Goal: Information Seeking & Learning: Check status

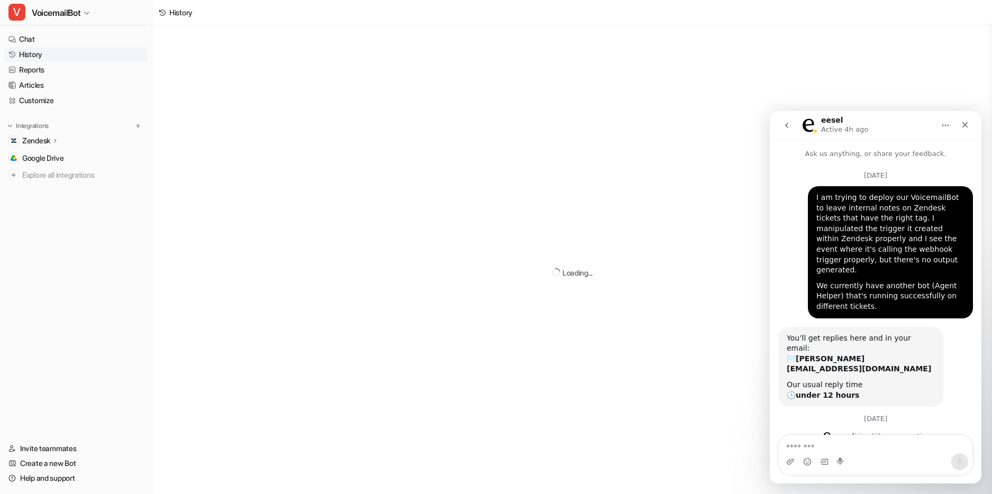
scroll to position [3060, 0]
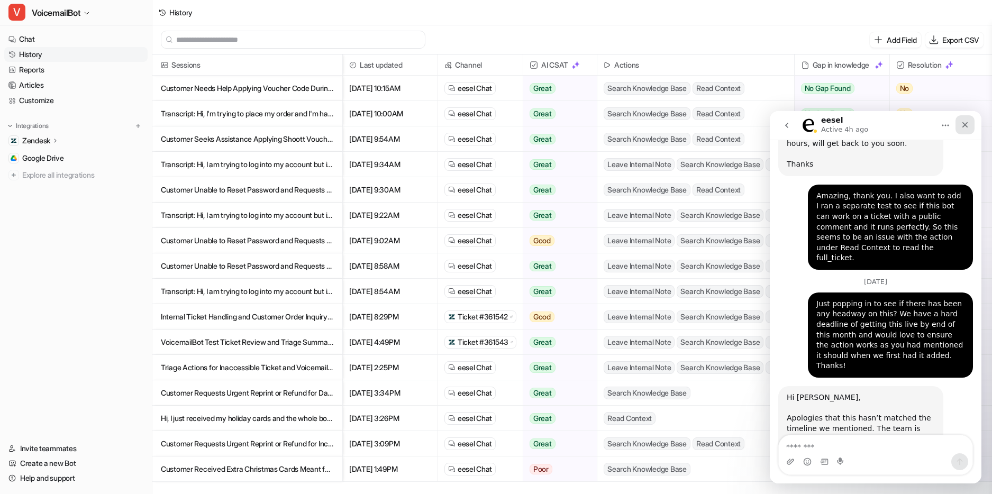
click at [964, 130] on div "Close" at bounding box center [965, 124] width 19 height 19
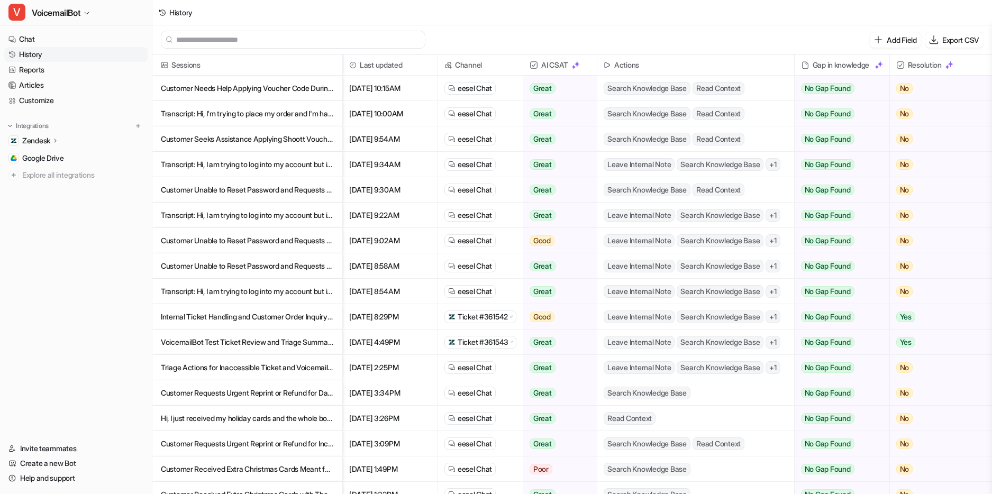
click at [33, 314] on nav "Chat History Reports Articles Customize Integrations Zendesk Overview Sources A…" at bounding box center [76, 230] width 152 height 405
click at [38, 478] on link "Help and support" at bounding box center [75, 478] width 143 height 15
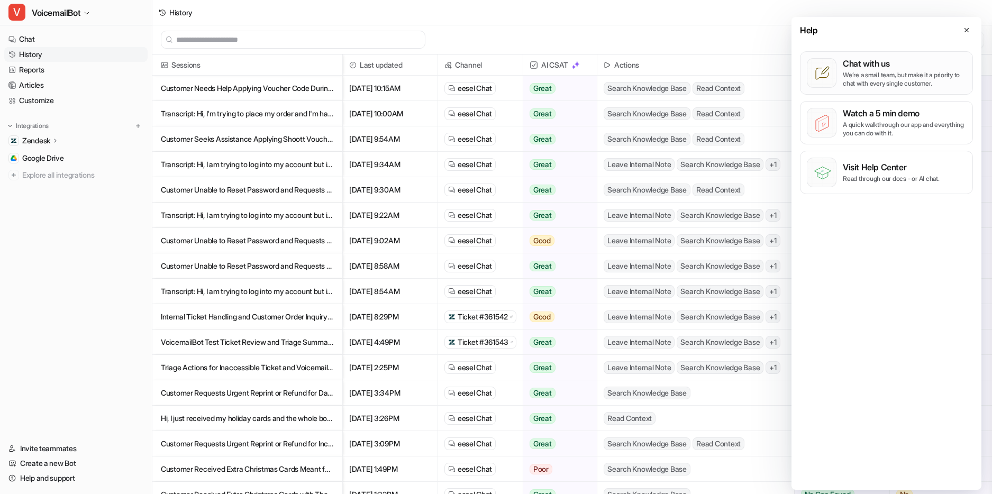
click at [889, 71] on p "We’re a small team, but make it a priority to chat with every single customer." at bounding box center [904, 79] width 123 height 17
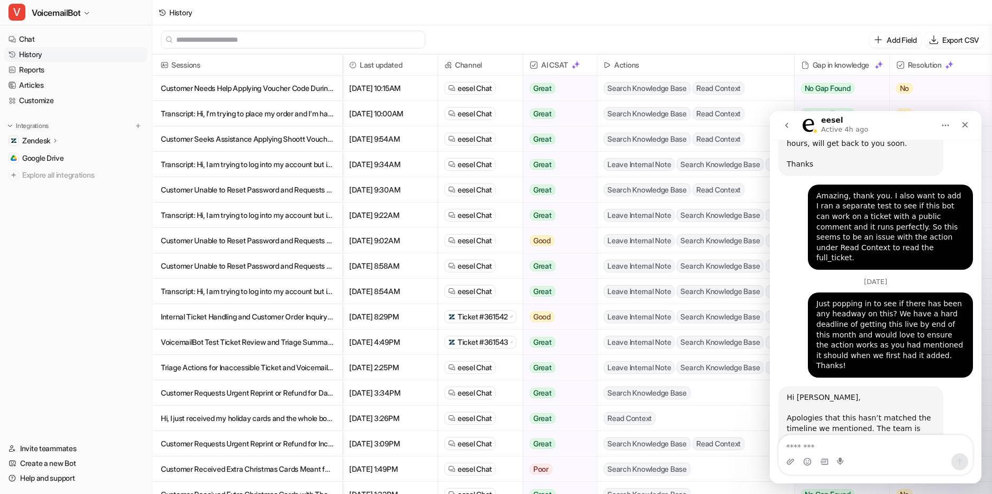
click at [885, 450] on textarea "Message…" at bounding box center [876, 445] width 194 height 18
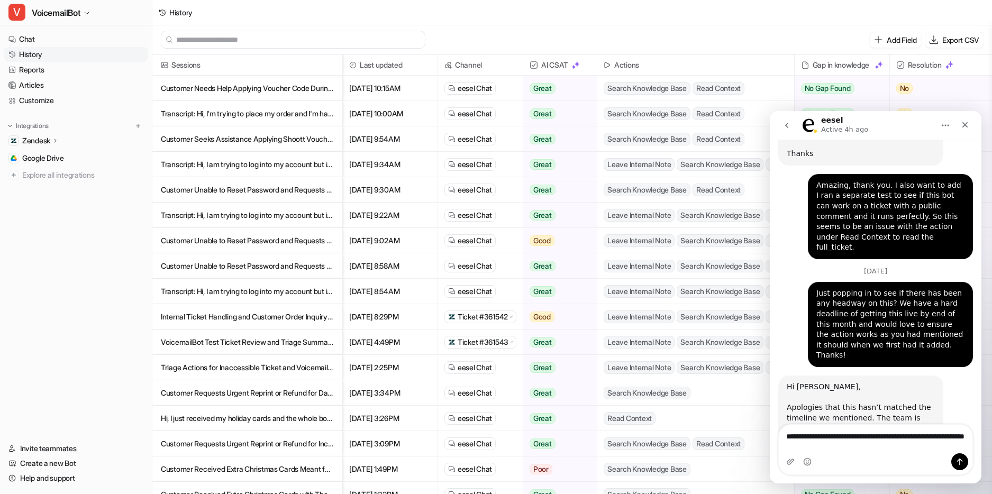
type textarea "**********"
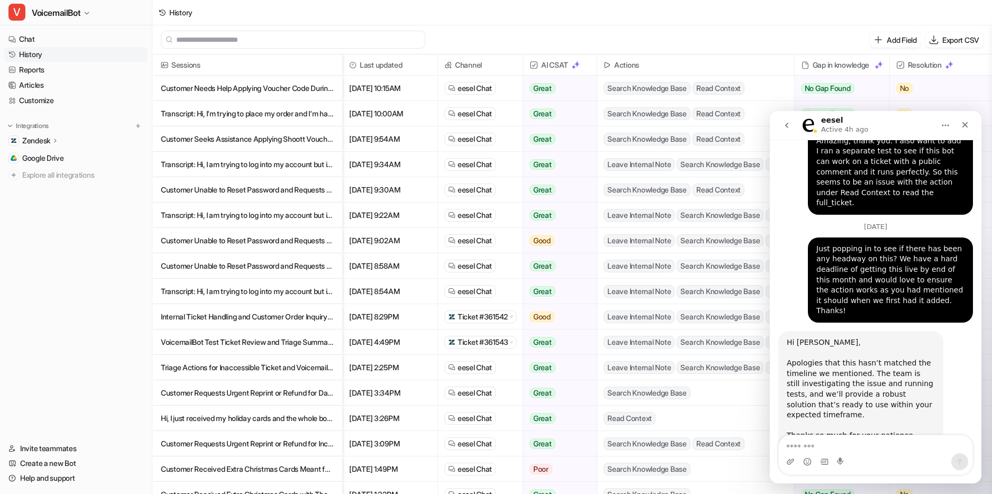
scroll to position [3117, 0]
click at [87, 333] on nav "Chat History Reports Articles Customize Integrations Zendesk Overview Sources A…" at bounding box center [76, 230] width 152 height 405
click at [253, 338] on p "VoicemailBot Test Ticket Review and Triage Summary" at bounding box center [247, 342] width 173 height 25
click at [494, 316] on span "Ticket #361542" at bounding box center [483, 317] width 50 height 11
click at [266, 340] on p "VoicemailBot Test Ticket Review and Triage Summary" at bounding box center [247, 342] width 173 height 25
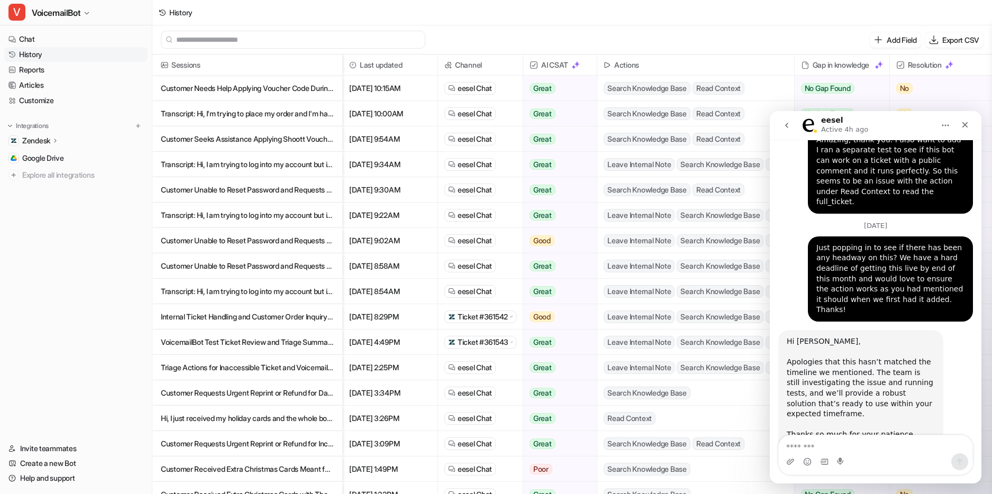
click at [492, 344] on span "Ticket #361543" at bounding box center [483, 342] width 51 height 11
